Goal: Find specific page/section: Find specific page/section

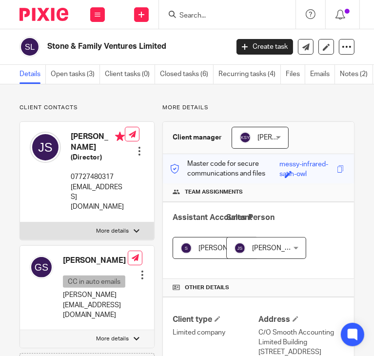
click at [193, 14] on input "Search" at bounding box center [223, 16] width 88 height 9
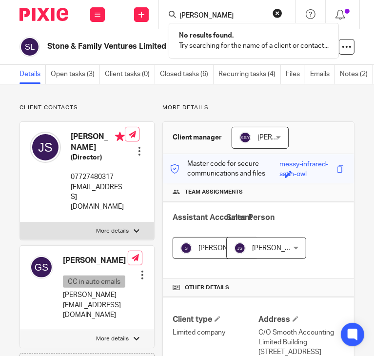
click at [266, 43] on p "Try searching for the name of a client or contact..." at bounding box center [254, 46] width 150 height 10
click at [226, 13] on input "[PERSON_NAME]" at bounding box center [223, 16] width 88 height 9
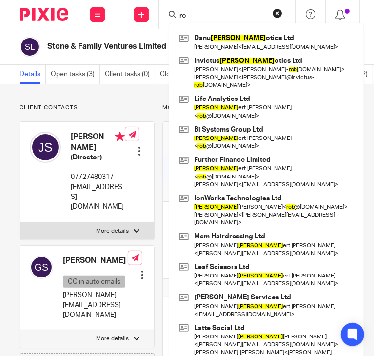
type input "r"
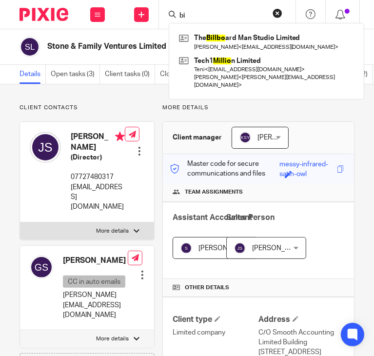
type input "b"
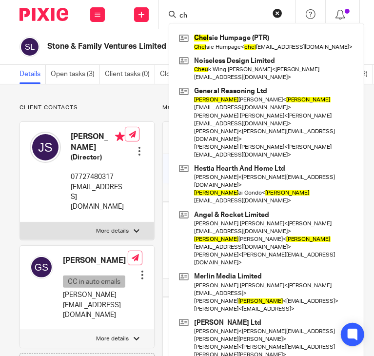
type input "c"
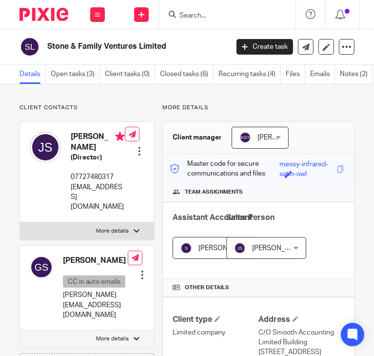
click at [195, 21] on div at bounding box center [227, 14] width 137 height 29
click at [195, 15] on input "Search" at bounding box center [223, 16] width 88 height 9
click at [223, 14] on input "Search" at bounding box center [223, 16] width 88 height 9
paste input "Billions Health Ltd"
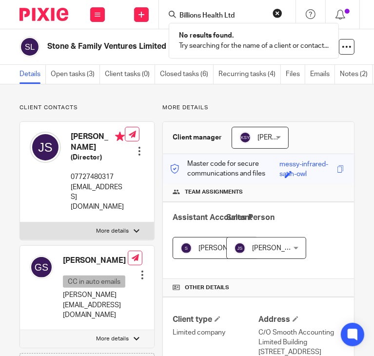
type input "Billions Health Ltd"
